Goal: Task Accomplishment & Management: Use online tool/utility

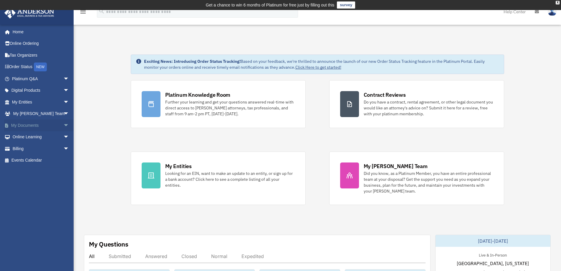
click at [63, 126] on span "arrow_drop_down" at bounding box center [69, 125] width 12 height 12
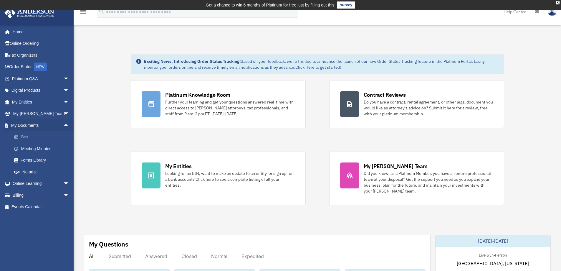
click at [27, 139] on link "Box" at bounding box center [43, 137] width 70 height 12
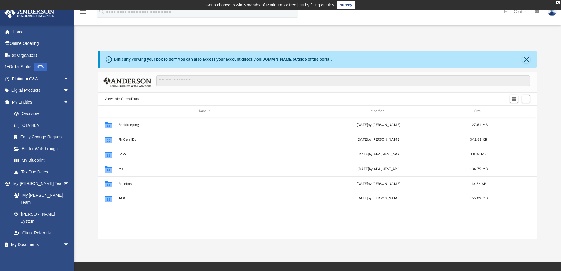
scroll to position [130, 434]
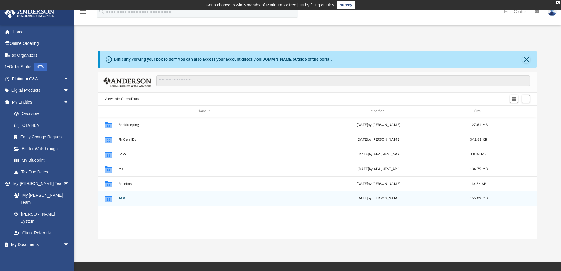
click at [121, 198] on button "TAX" at bounding box center [204, 198] width 172 height 4
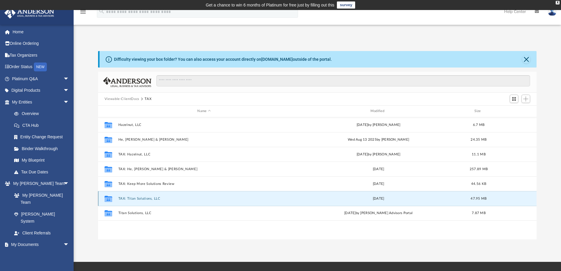
click at [140, 199] on button "TAX: Titan Solutions, LLC" at bounding box center [204, 198] width 172 height 4
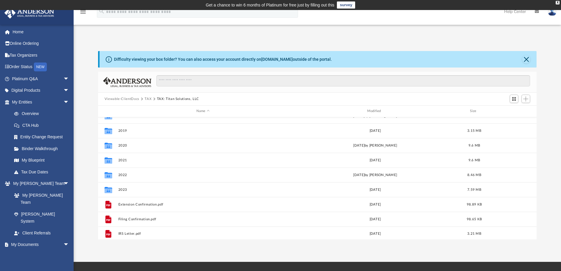
scroll to position [40, 0]
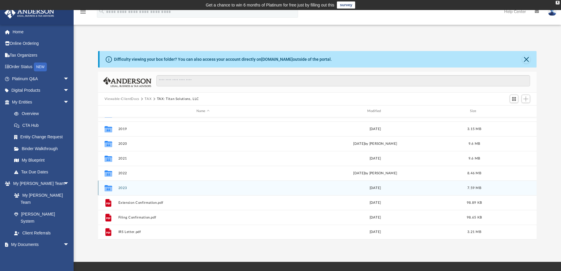
click at [123, 188] on button "2023" at bounding box center [203, 188] width 170 height 4
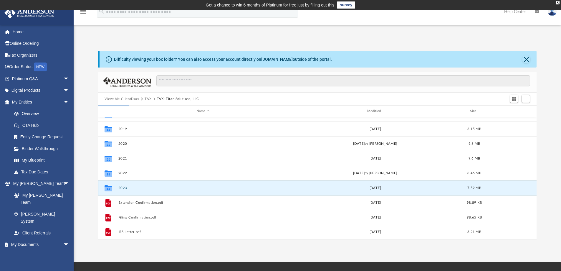
scroll to position [0, 0]
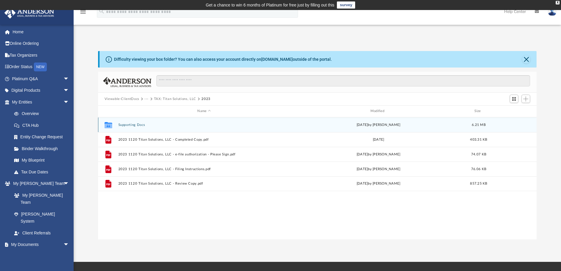
click at [131, 125] on button "Supporting Docs" at bounding box center [204, 125] width 172 height 4
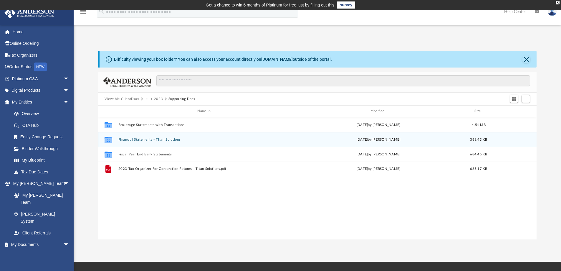
click at [137, 141] on button "Financial Statements - Titan Solutions" at bounding box center [204, 139] width 172 height 4
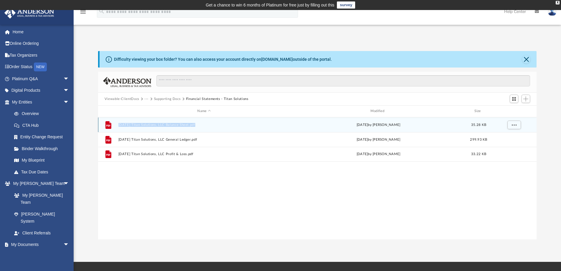
drag, startPoint x: 116, startPoint y: 125, endPoint x: 195, endPoint y: 123, distance: 78.6
click at [195, 123] on div "File 2023.12.31 Titan Solutions, LLC Balance Sheet.pdf Thu Jul 18 2024 by Shi Q…" at bounding box center [317, 124] width 439 height 15
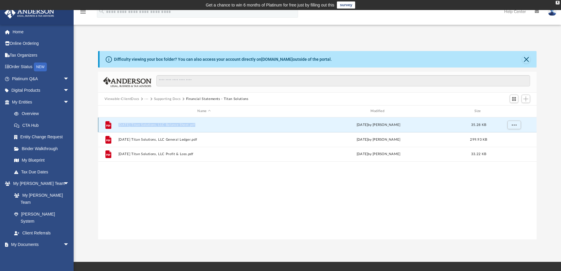
copy button "2023.12.31 Titan Solutions, LLC Balance Sheet"
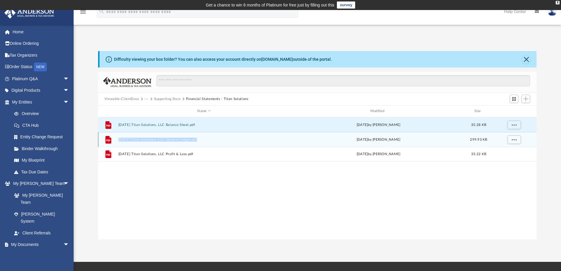
drag, startPoint x: 117, startPoint y: 139, endPoint x: 197, endPoint y: 142, distance: 80.4
click at [197, 142] on div "File 2023.12.31 Titan Solutions, LLC General Ledger.pdf Thu Jul 18 2024 by Shi …" at bounding box center [317, 139] width 439 height 15
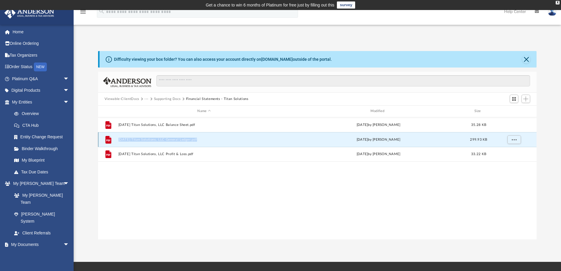
copy button "2023.12.31 Titan Solutions, LLC General Ledger"
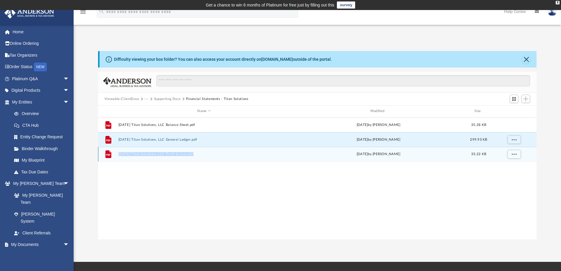
drag, startPoint x: 117, startPoint y: 154, endPoint x: 193, endPoint y: 155, distance: 75.4
click at [193, 155] on div "File 2023.12.31 Titan Solutions, LLC Profit & Loss.pdf Thu Jul 18 2024 by Shi Q…" at bounding box center [317, 154] width 439 height 15
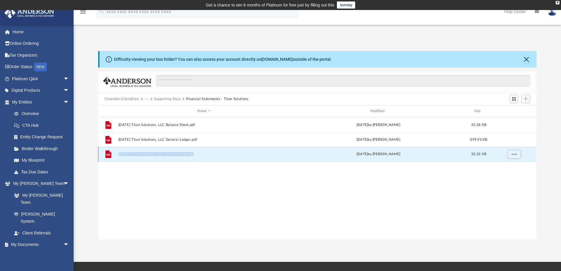
copy button "2023.12.31 Titan Solutions, LLC Profit & Loss"
drag, startPoint x: 259, startPoint y: 99, endPoint x: 186, endPoint y: 102, distance: 73.1
click at [186, 102] on div "Viewable-ClientDocs ··· Supporting Docs Financial Statements - Titan Solutions" at bounding box center [317, 98] width 439 height 13
copy button "Financial Statements - Titan Solutions"
click at [219, 203] on div "File 2023.12.31 Titan Solutions, LLC Balance Sheet.pdf Thu Jul 18 2024 by Shi Q…" at bounding box center [317, 178] width 439 height 122
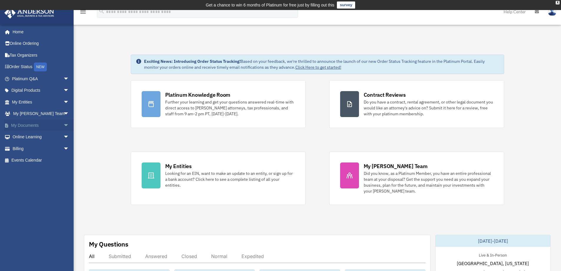
click at [63, 124] on span "arrow_drop_down" at bounding box center [69, 125] width 12 height 12
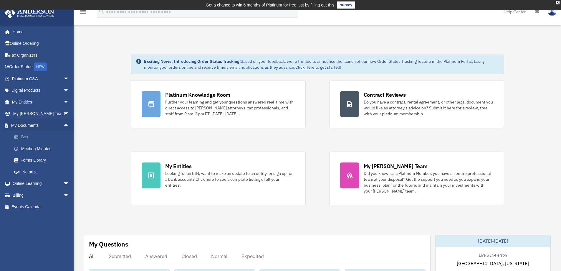
click at [28, 135] on link "Box" at bounding box center [43, 137] width 70 height 12
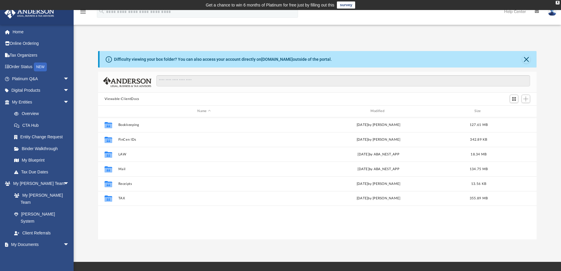
scroll to position [130, 434]
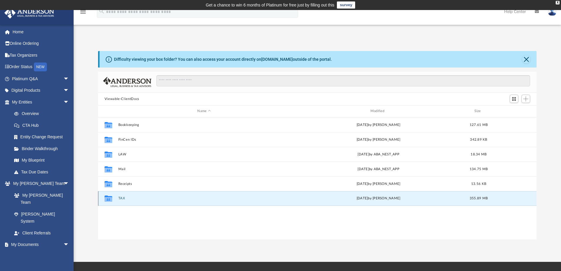
click at [121, 198] on button "TAX" at bounding box center [204, 198] width 172 height 4
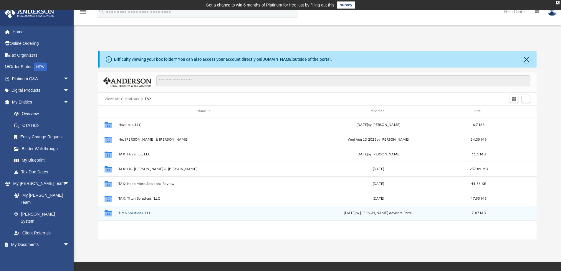
click at [133, 212] on button "Titan Solutions, LLC" at bounding box center [204, 213] width 172 height 4
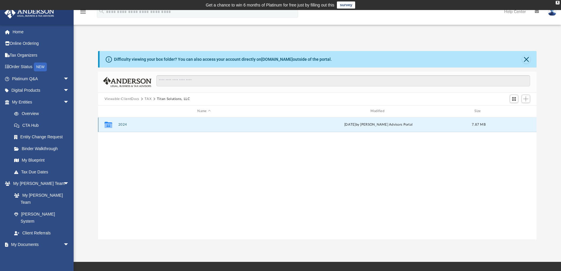
click at [123, 124] on button "2024" at bounding box center [204, 124] width 172 height 4
click at [136, 125] on button "Digital Tax Organizer" at bounding box center [204, 124] width 172 height 4
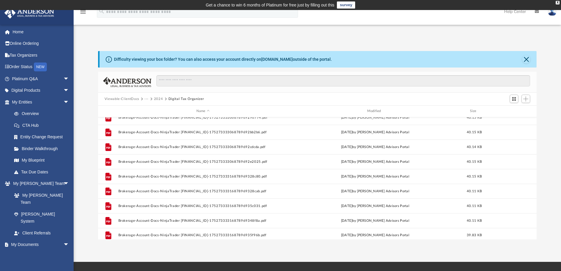
scroll to position [143, 0]
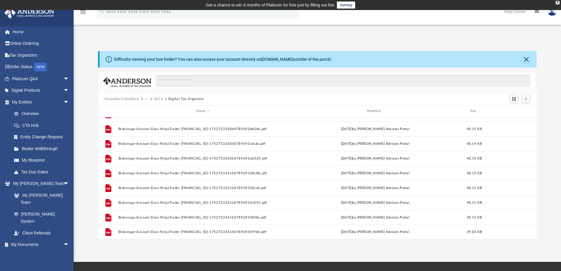
click at [84, 125] on div "Difficulty viewing your box folder? You can also access your account directly o…" at bounding box center [317, 145] width 487 height 188
click at [528, 99] on span "Add" at bounding box center [525, 98] width 5 height 5
click at [515, 111] on li "Upload" at bounding box center [517, 110] width 19 height 6
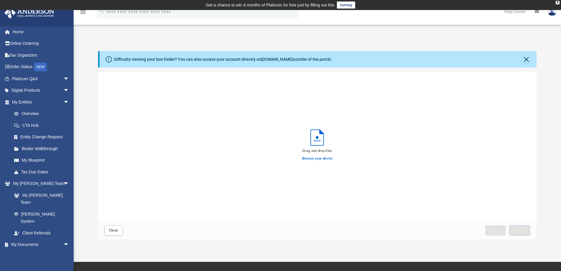
scroll to position [145, 434]
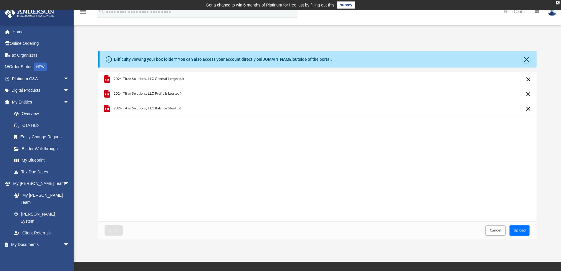
click at [514, 229] on span "Upload" at bounding box center [519, 230] width 12 height 4
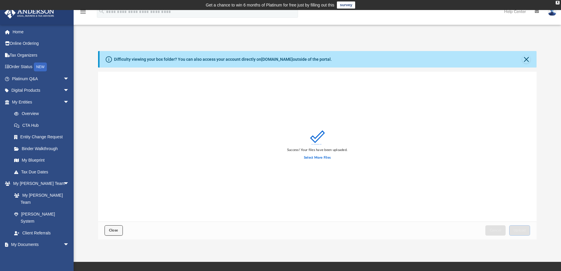
click at [119, 233] on button "Close" at bounding box center [113, 230] width 18 height 10
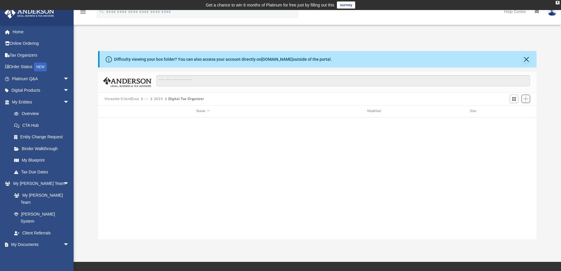
scroll to position [0, 0]
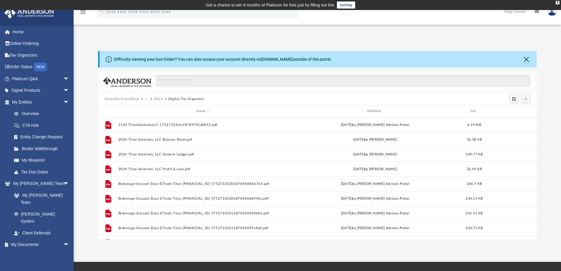
click at [422, 28] on div "App [EMAIL_ADDRESS][DOMAIN_NAME] Sign Out [EMAIL_ADDRESS][DOMAIN_NAME] Home Onl…" at bounding box center [280, 135] width 561 height 251
